Goal: Find specific page/section: Find specific page/section

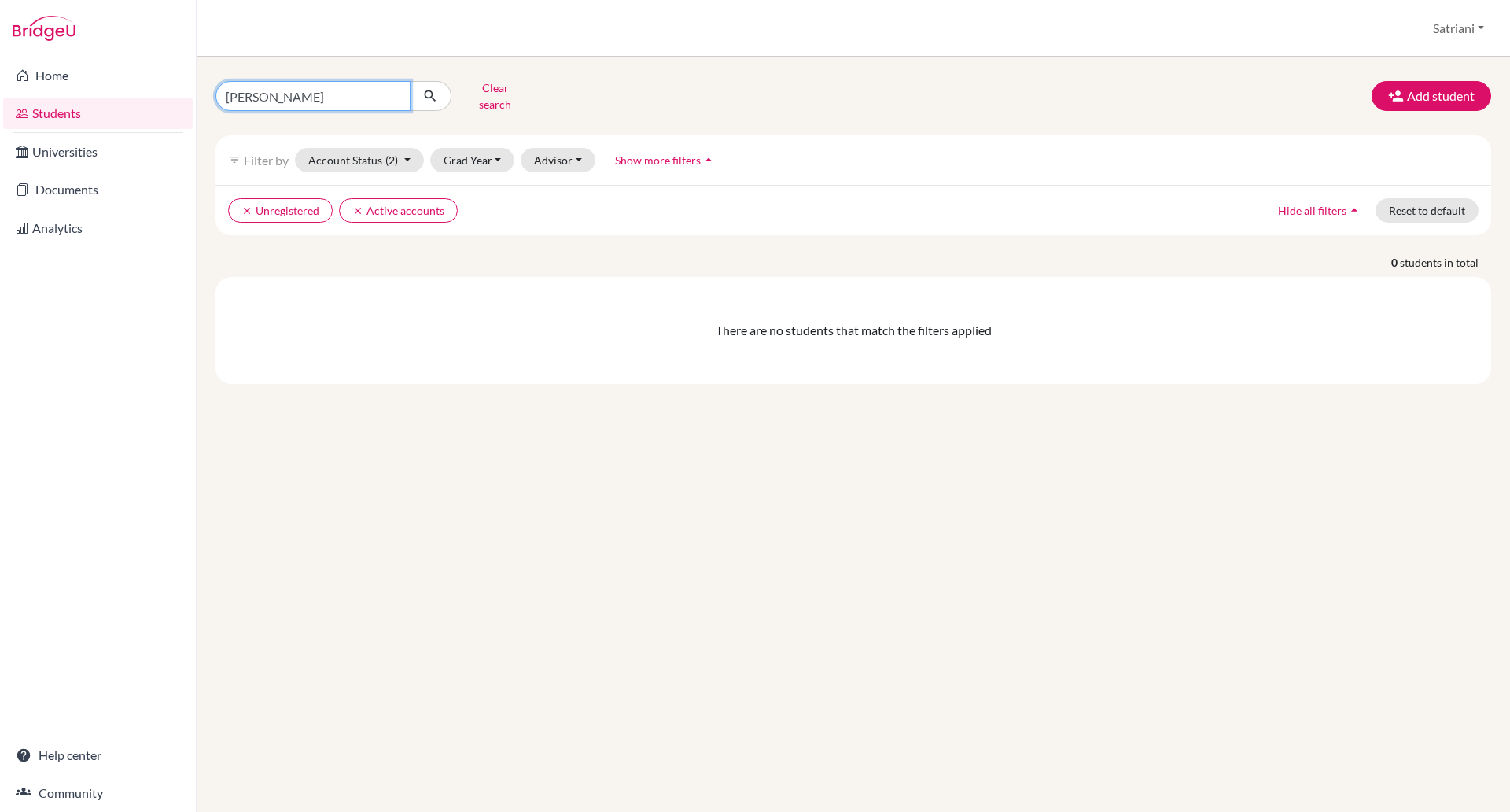
click at [260, 89] on input "[PERSON_NAME]" at bounding box center [313, 96] width 195 height 30
click at [247, 205] on icon "clear" at bounding box center [247, 210] width 11 height 11
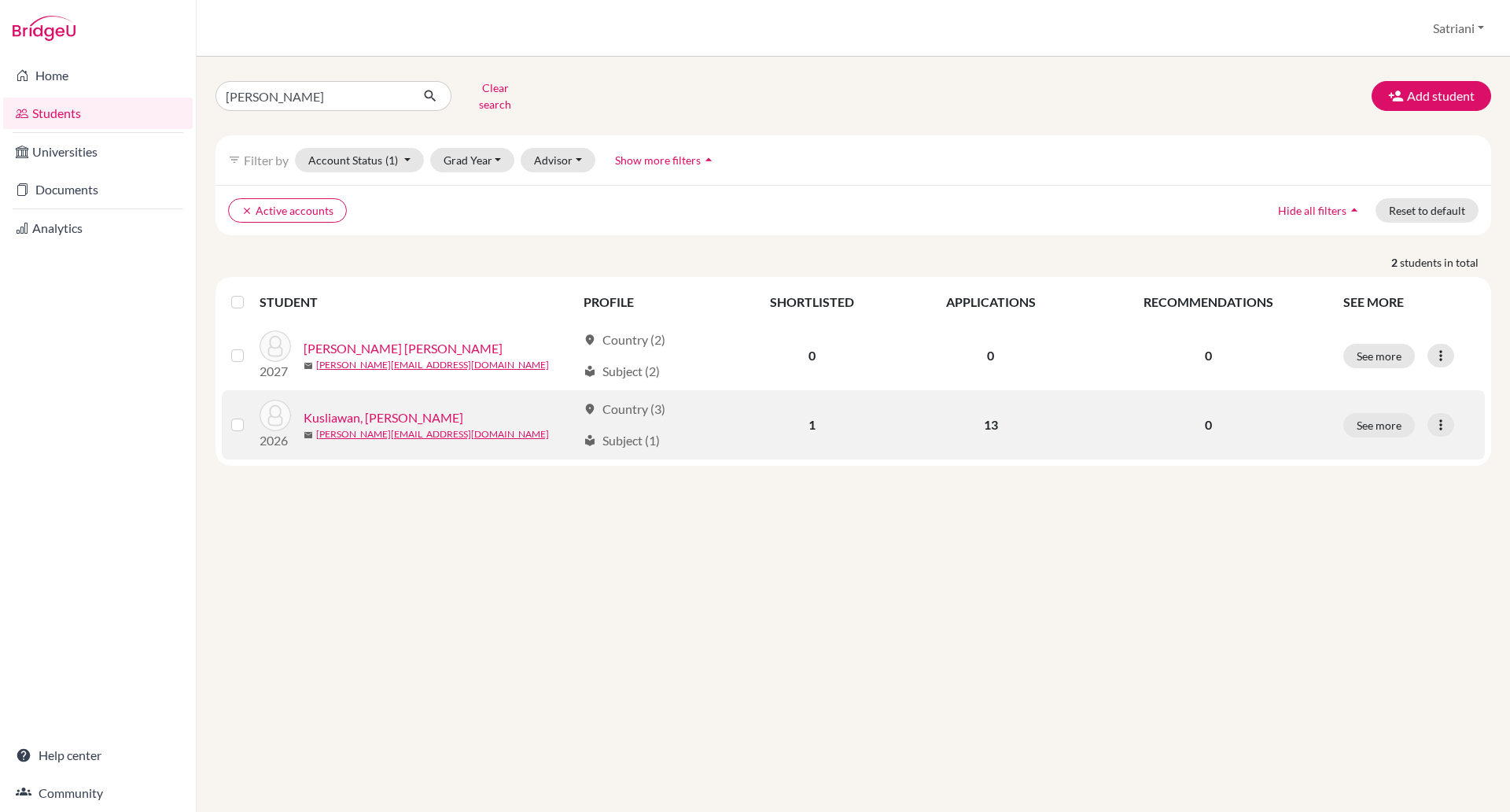
click at [401, 408] on link "Kusliawan, [PERSON_NAME]" at bounding box center [383, 417] width 160 height 19
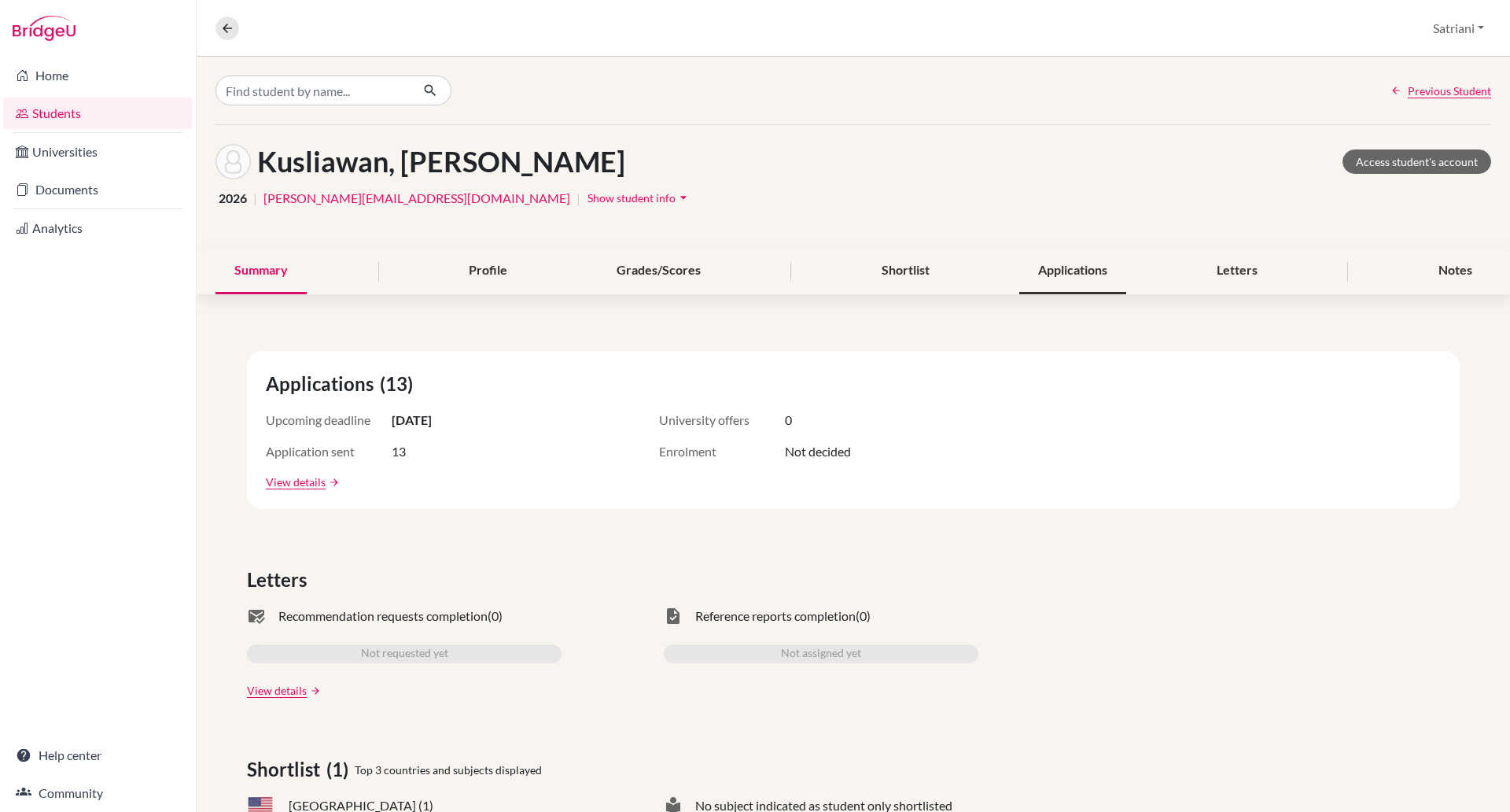
click at [1064, 272] on div "Applications" at bounding box center [1073, 271] width 107 height 46
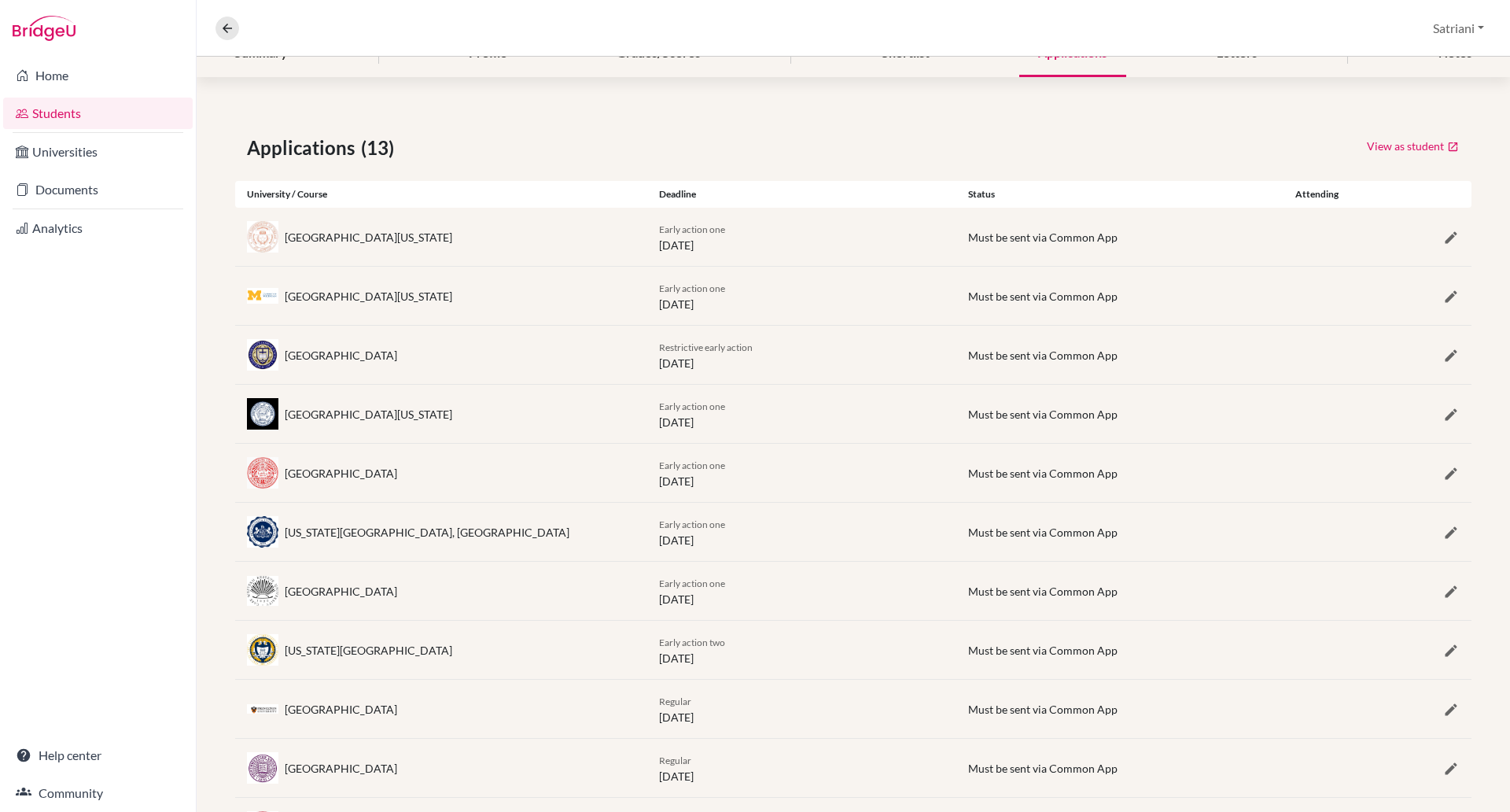
scroll to position [224, 0]
